Goal: Find specific page/section: Find specific page/section

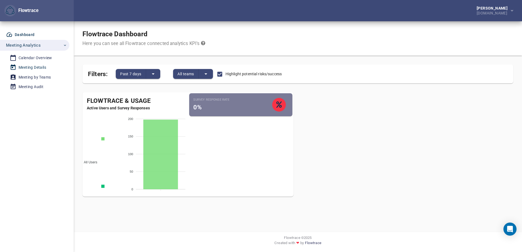
click at [30, 68] on div "Meeting Details" at bounding box center [33, 67] width 28 height 7
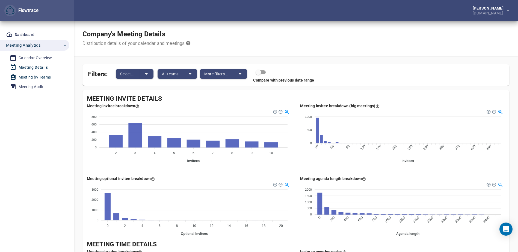
click at [31, 77] on div "Meeting by Teams" at bounding box center [35, 77] width 32 height 7
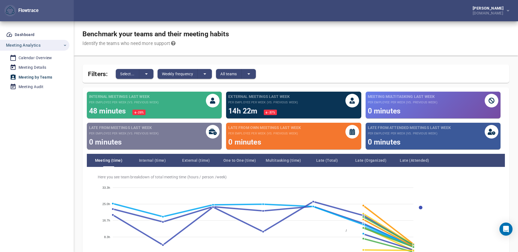
drag, startPoint x: 423, startPoint y: 40, endPoint x: 296, endPoint y: 24, distance: 127.4
click at [296, 24] on div "Benchmark your teams and their meeting habits Identify the teams who need more …" at bounding box center [296, 38] width 444 height 34
